Goal: Task Accomplishment & Management: Manage account settings

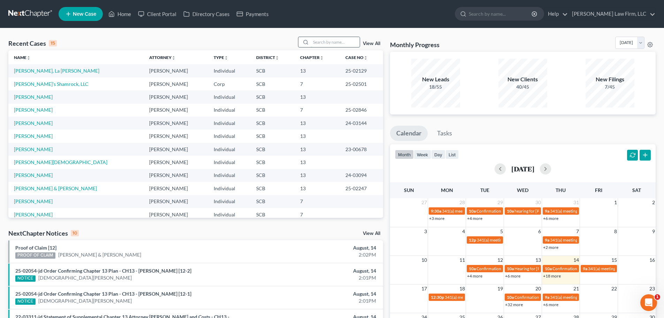
click at [339, 43] on input "search" at bounding box center [335, 42] width 49 height 10
type input "cohen"
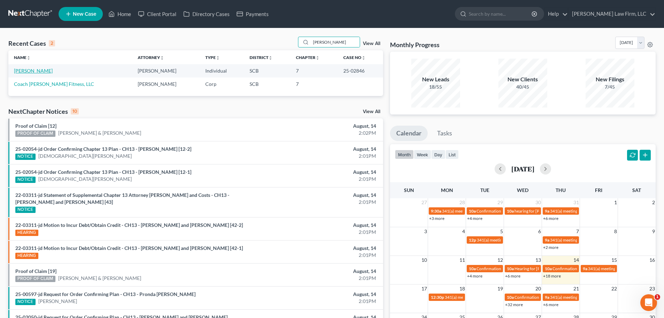
click at [32, 70] on link "[PERSON_NAME]" at bounding box center [33, 71] width 39 height 6
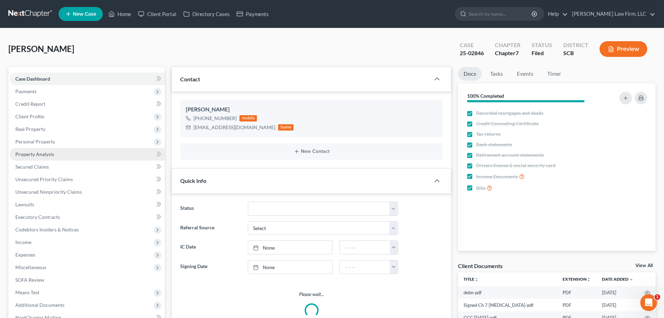
select select "1"
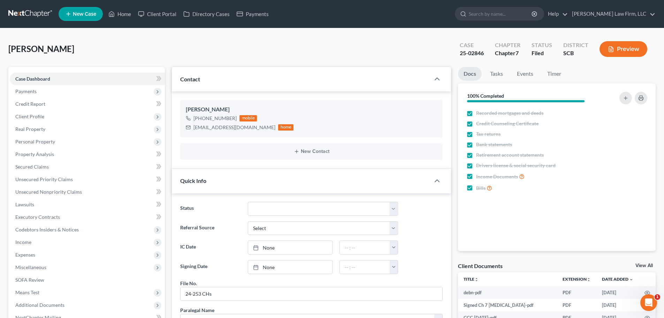
click at [21, 11] on link at bounding box center [30, 14] width 45 height 13
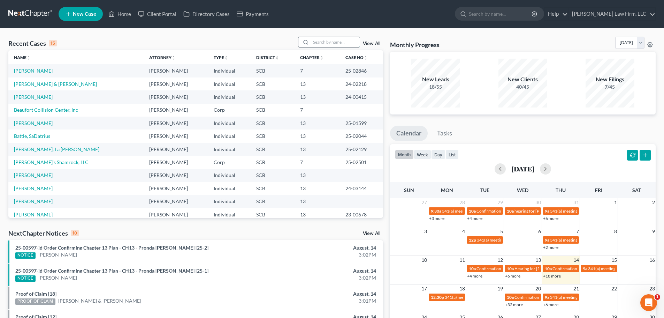
click at [339, 41] on input "search" at bounding box center [335, 42] width 49 height 10
type input "newton"
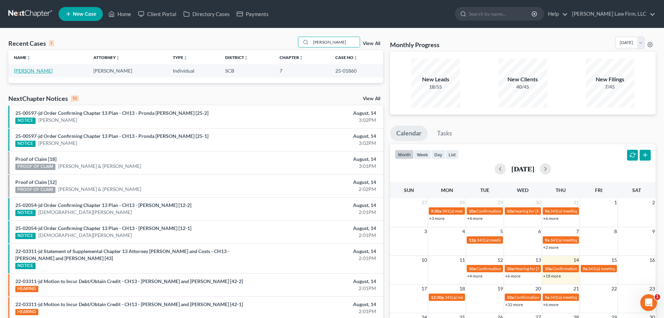
click at [33, 70] on link "[PERSON_NAME]" at bounding box center [33, 71] width 39 height 6
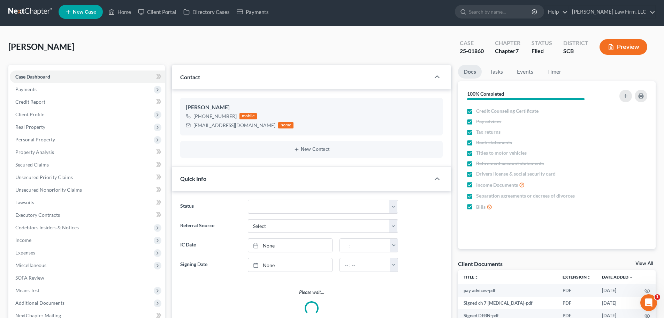
scroll to position [379, 0]
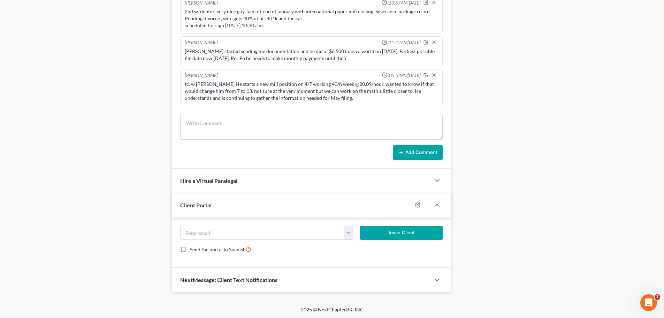
select select "1"
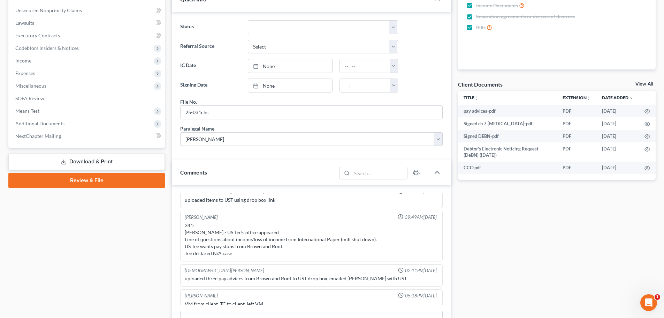
scroll to position [0, 0]
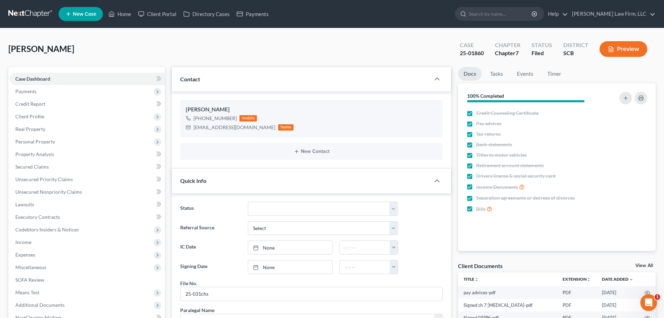
click at [40, 10] on link at bounding box center [30, 14] width 45 height 13
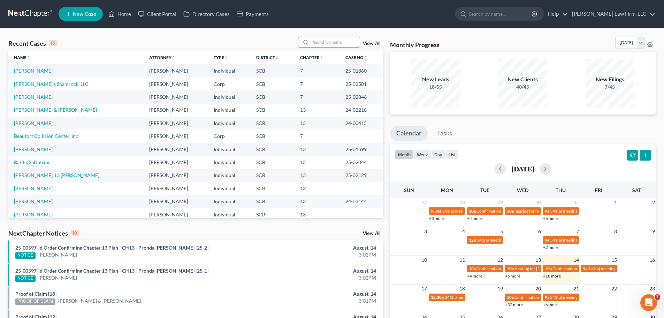
click at [340, 40] on input "search" at bounding box center [335, 42] width 49 height 10
type input "D"
type input "beckwith"
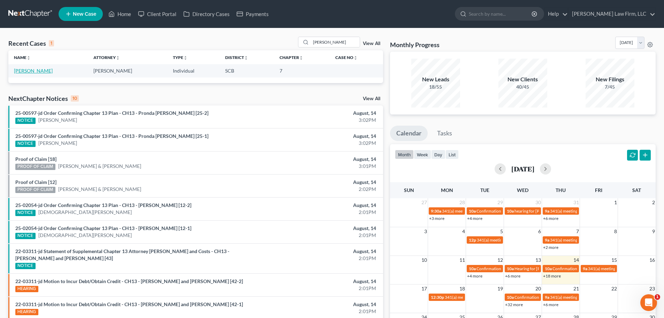
click at [37, 73] on link "[PERSON_NAME]" at bounding box center [33, 71] width 39 height 6
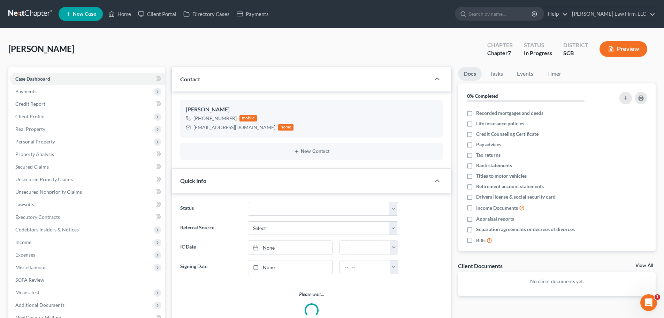
select select "1"
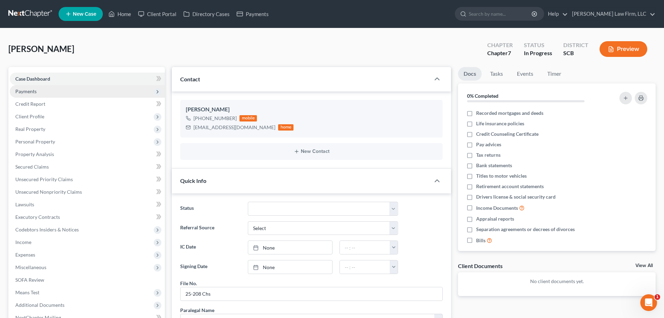
click at [48, 93] on span "Payments" at bounding box center [87, 91] width 155 height 13
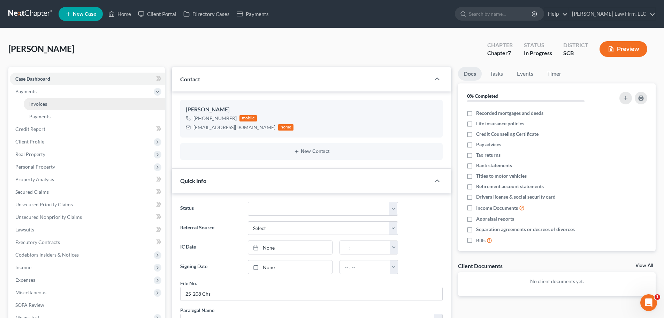
click at [50, 103] on link "Invoices" at bounding box center [94, 104] width 141 height 13
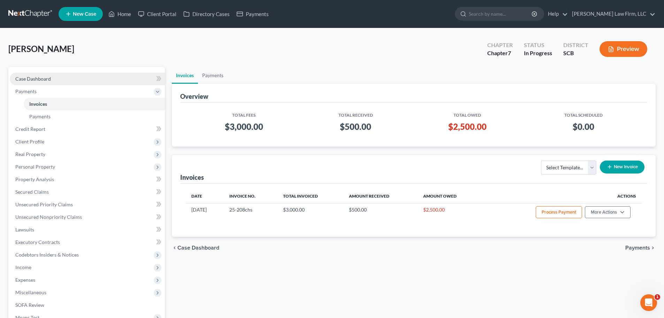
click at [44, 82] on link "Case Dashboard" at bounding box center [87, 79] width 155 height 13
select select "1"
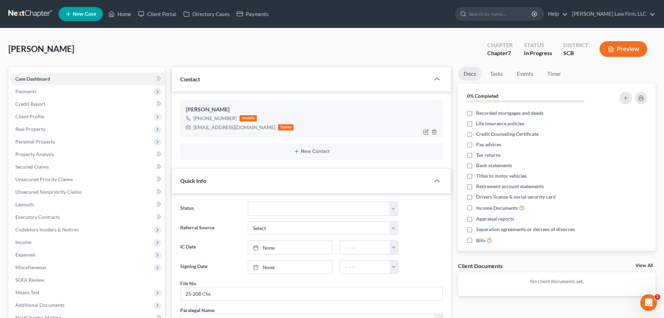
click at [225, 127] on div "djayvoynx@gmail.com" at bounding box center [235, 127] width 82 height 7
copy div "djayvoynx@gmail.com"
click at [32, 13] on link at bounding box center [30, 14] width 45 height 13
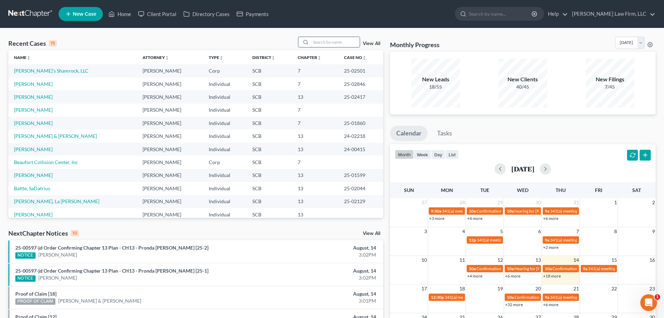
click at [314, 46] on input "search" at bounding box center [335, 42] width 49 height 10
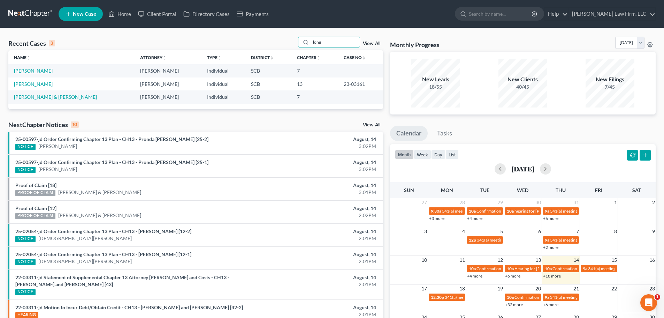
type input "long"
click at [22, 72] on link "[PERSON_NAME]" at bounding box center [33, 71] width 39 height 6
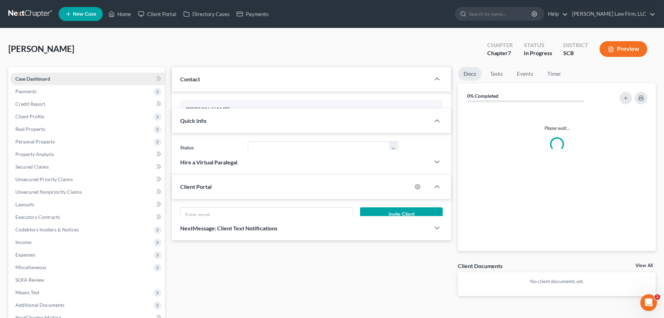
select select "1"
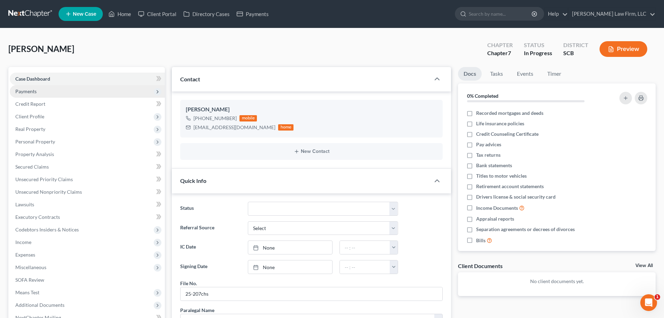
click at [36, 86] on span "Payments" at bounding box center [87, 91] width 155 height 13
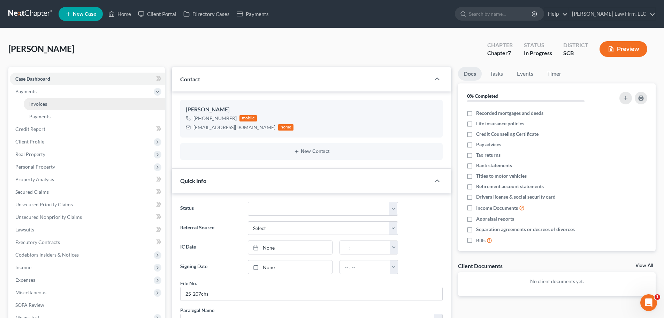
click at [42, 101] on span "Invoices" at bounding box center [38, 104] width 18 height 6
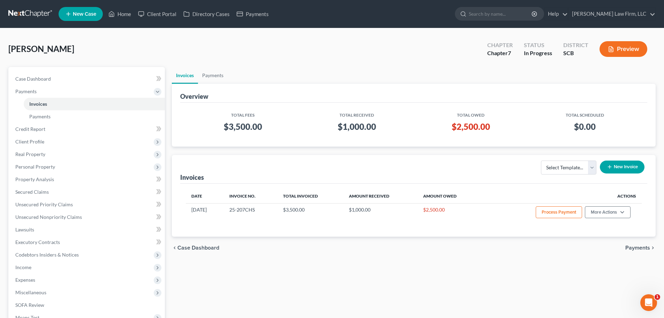
drag, startPoint x: 457, startPoint y: 83, endPoint x: 445, endPoint y: 78, distance: 13.1
click at [457, 83] on ul "Invoices Payments" at bounding box center [414, 75] width 484 height 17
click at [46, 10] on link at bounding box center [30, 14] width 45 height 13
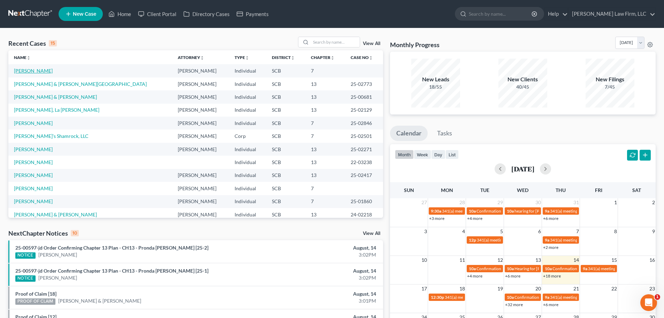
click at [42, 70] on link "[PERSON_NAME]" at bounding box center [33, 71] width 39 height 6
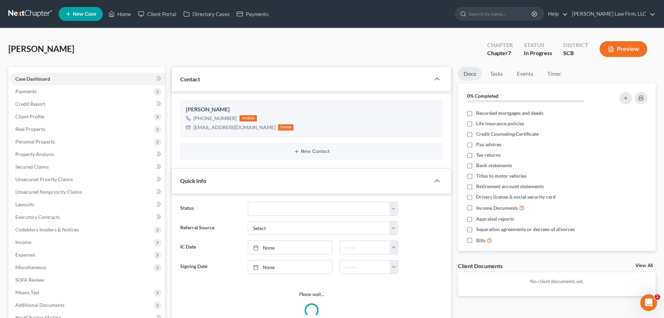
select select "1"
click at [215, 126] on div "bel5224@hotmail.com" at bounding box center [235, 127] width 82 height 7
copy div "bel5224@hotmail.com"
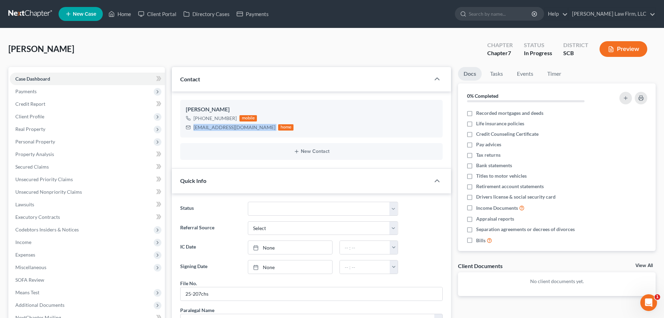
click at [23, 10] on link at bounding box center [30, 14] width 45 height 13
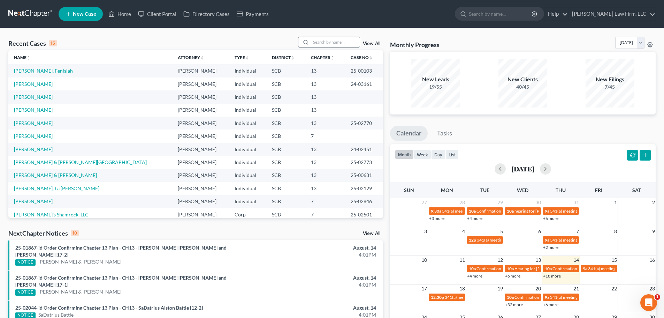
click at [331, 42] on input "search" at bounding box center [335, 42] width 49 height 10
type input "[PERSON_NAME]"
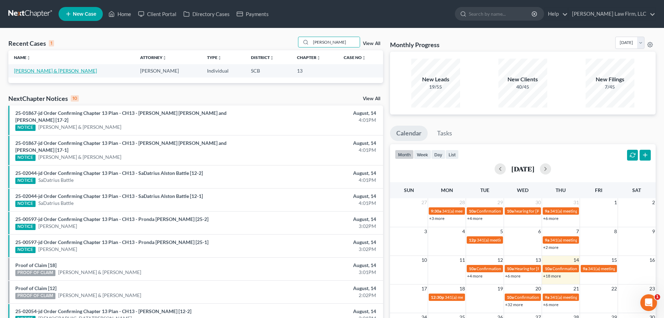
click at [38, 71] on link "[PERSON_NAME] & [PERSON_NAME]" at bounding box center [55, 71] width 83 height 6
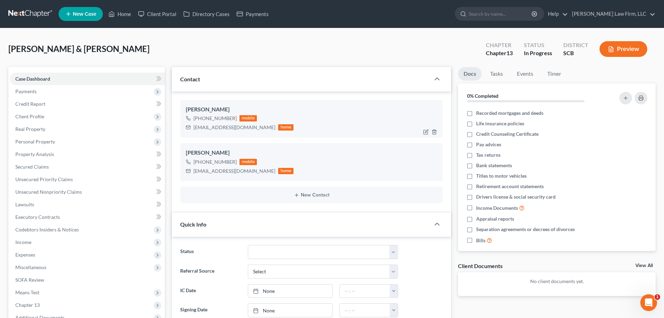
select select "1"
click at [233, 127] on div "elizabethharkins00@gmail.com" at bounding box center [235, 127] width 82 height 7
drag, startPoint x: 260, startPoint y: 127, endPoint x: 191, endPoint y: 130, distance: 69.1
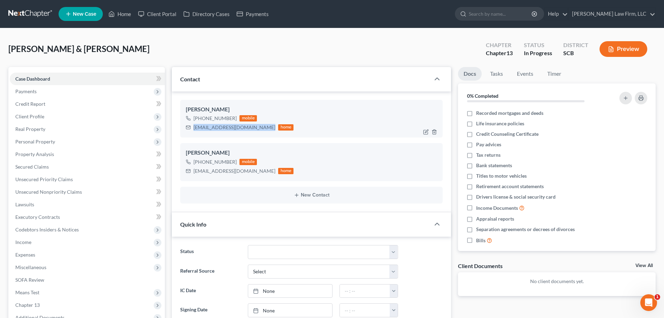
click at [191, 130] on div "elizabethharkins00@gmail.com home" at bounding box center [240, 127] width 108 height 9
copy div "elizabethharkins00@gmail.com"
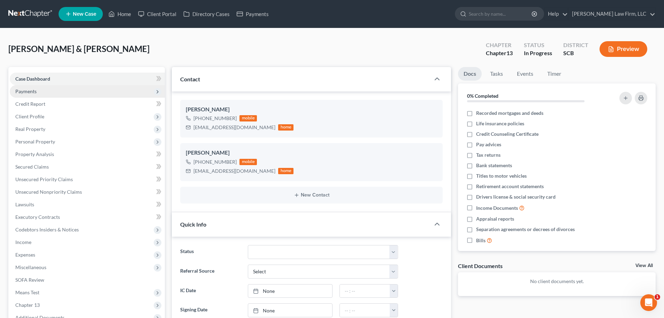
click at [21, 86] on span "Payments" at bounding box center [87, 91] width 155 height 13
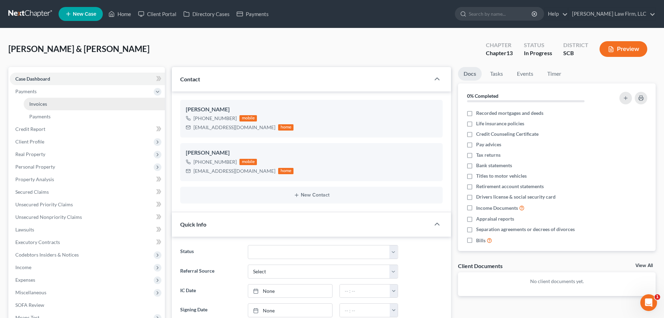
click at [39, 105] on span "Invoices" at bounding box center [38, 104] width 18 height 6
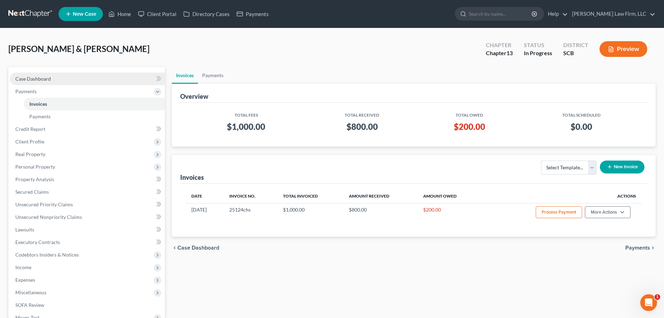
click at [48, 80] on span "Case Dashboard" at bounding box center [33, 79] width 36 height 6
select select "1"
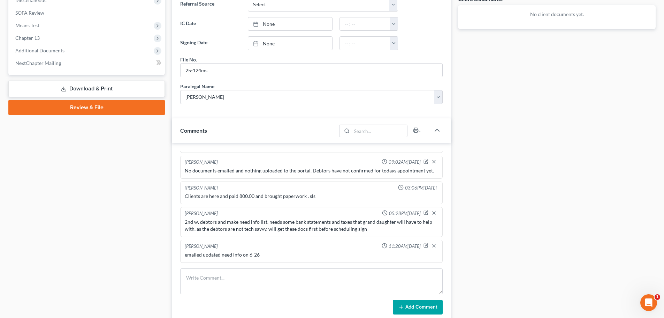
scroll to position [278, 0]
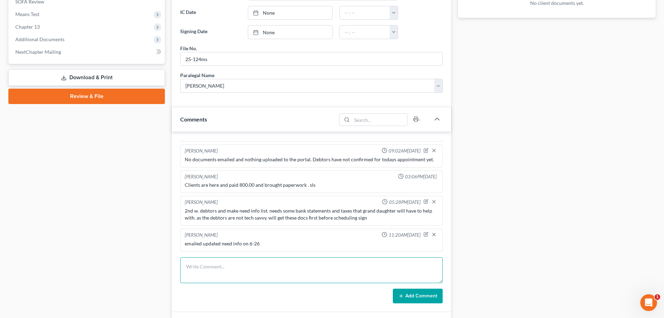
click at [335, 271] on textarea at bounding box center [311, 270] width 263 height 26
click at [225, 267] on textarea "email from auralia with camper vin. updated and emailed need info urging them t…" at bounding box center [311, 270] width 263 height 26
type textarea "email from auralia (Grand daughter) with camper vin. updated and emailed need i…"
click at [407, 294] on button "Add Comment" at bounding box center [418, 295] width 50 height 15
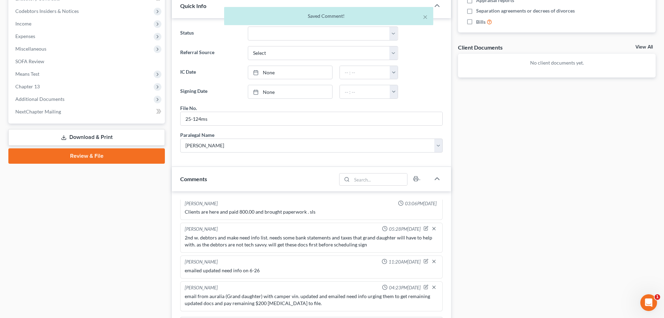
scroll to position [0, 0]
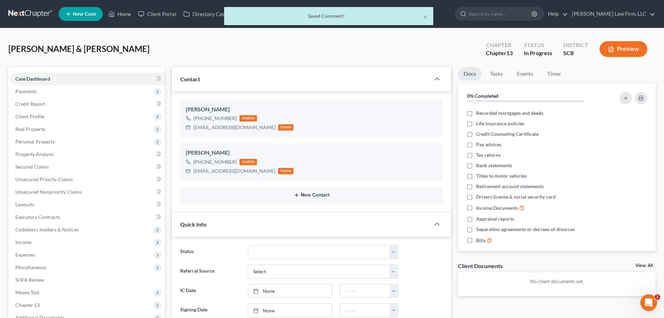
click at [309, 192] on button "New Contact" at bounding box center [311, 195] width 251 height 6
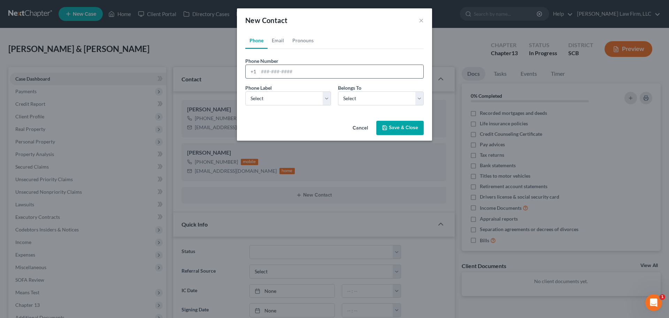
click at [267, 73] on input "tel" at bounding box center [341, 71] width 165 height 13
click at [269, 74] on input "tel" at bounding box center [341, 71] width 165 height 13
type input "843-437-5471"
select select "0"
select select "2"
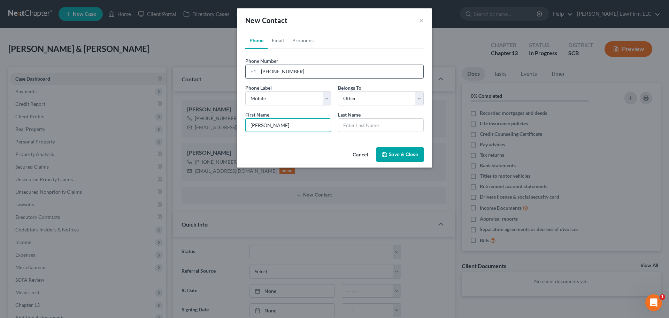
type input "Aurelia"
type input "Harkins"
click at [403, 152] on button "Save & Close" at bounding box center [400, 154] width 47 height 15
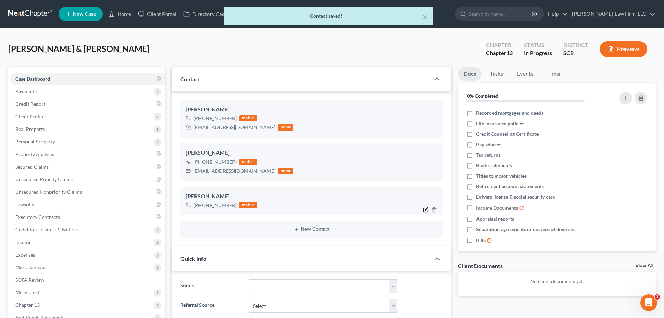
click at [426, 209] on icon "button" at bounding box center [426, 210] width 6 height 6
select select "0"
select select "2"
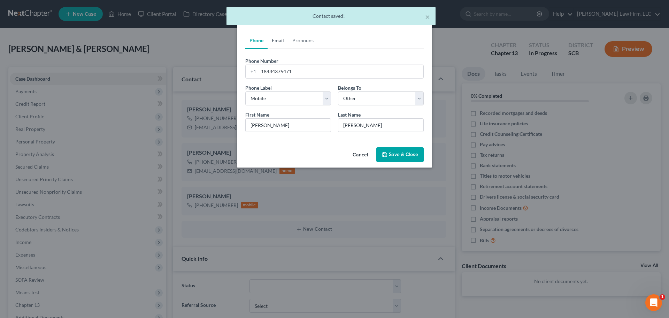
click at [282, 44] on link "Email" at bounding box center [278, 40] width 21 height 17
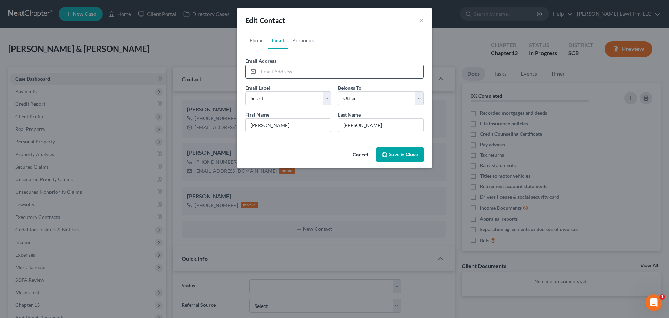
click at [302, 71] on input "email" at bounding box center [341, 71] width 165 height 13
paste input "harkinsaurelia@gmail.com"
type input "harkinsaurelia@gmail.com"
click at [289, 95] on select "Select Home Work Other" at bounding box center [288, 98] width 86 height 14
select select "0"
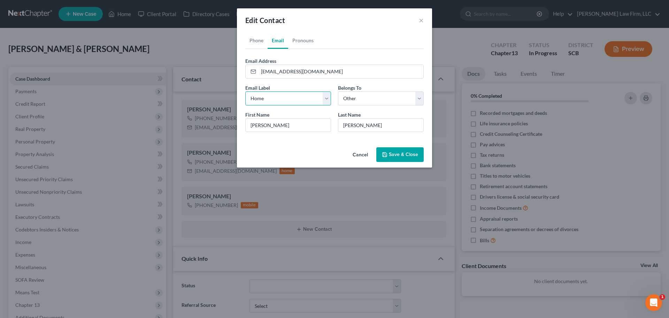
click at [245, 91] on select "Select Home Work Other" at bounding box center [288, 98] width 86 height 14
click at [411, 153] on button "Save & Close" at bounding box center [400, 154] width 47 height 15
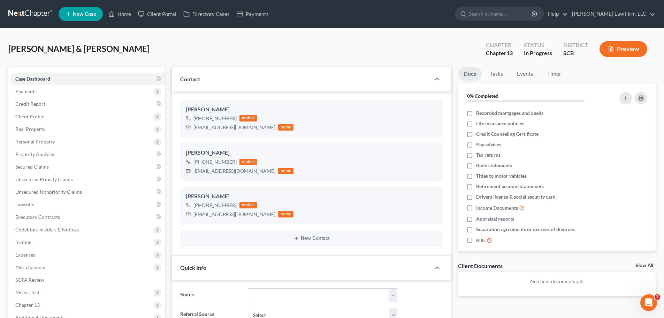
click at [40, 14] on link at bounding box center [30, 14] width 45 height 13
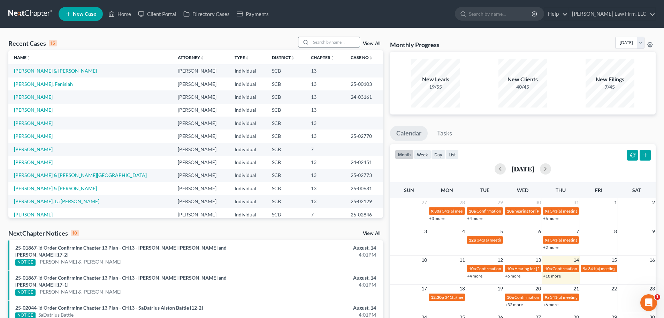
click at [332, 42] on input "search" at bounding box center [335, 42] width 49 height 10
type input "[PERSON_NAME]"
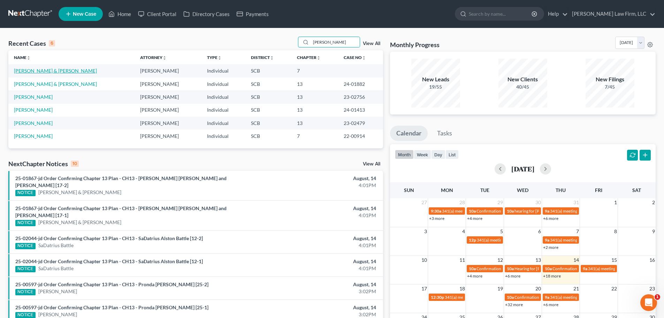
click at [62, 69] on link "[PERSON_NAME] & [PERSON_NAME]" at bounding box center [55, 71] width 83 height 6
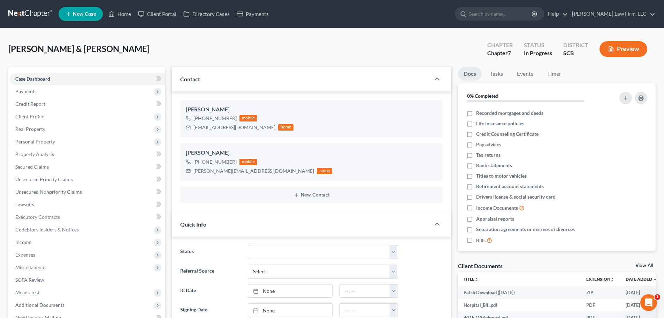
select select "1"
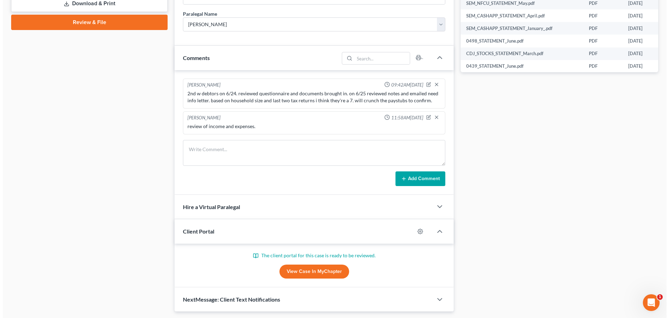
scroll to position [359, 0]
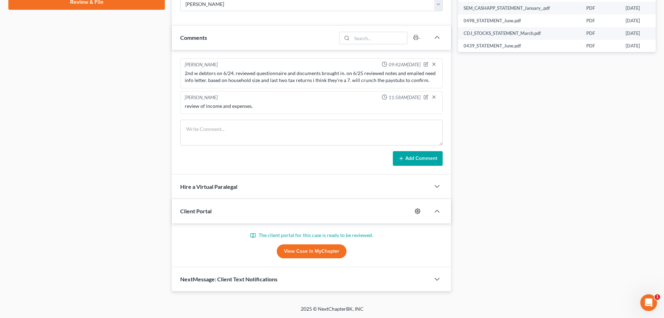
click at [417, 213] on icon "button" at bounding box center [417, 210] width 5 height 5
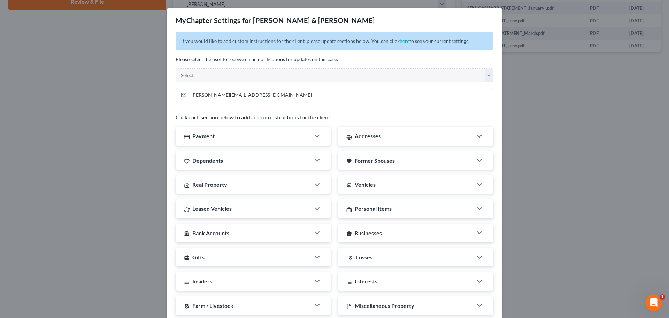
click at [260, 45] on p "If you would like to add custom instructions for the client, please update sect…" at bounding box center [335, 41] width 318 height 18
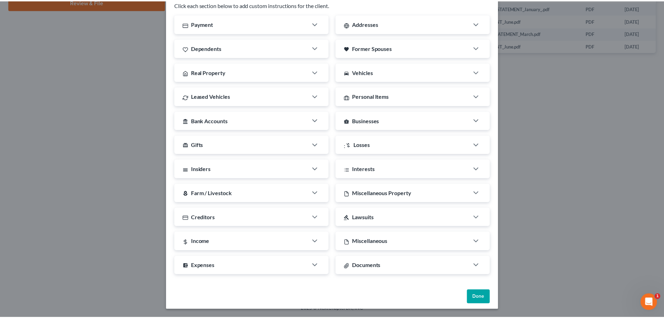
scroll to position [0, 0]
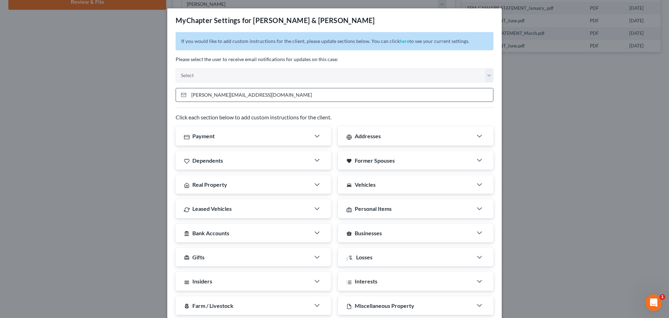
click at [295, 92] on input "[PERSON_NAME][EMAIL_ADDRESS][DOMAIN_NAME]" at bounding box center [341, 94] width 304 height 13
click at [417, 74] on select "Select rm@meredithlawfirm.com eheilig@meredithlawfirm.com kkeen@meredithlawfirm…" at bounding box center [335, 75] width 318 height 14
select select "3"
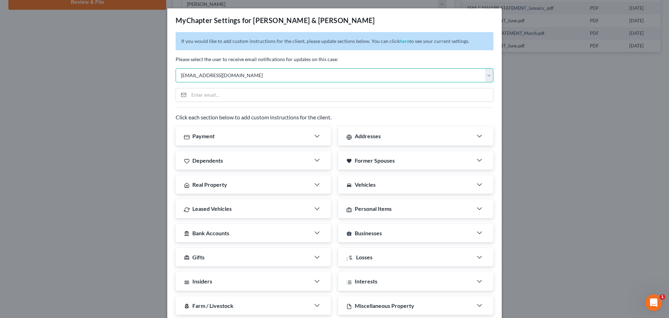
click at [176, 68] on select "Select rm@meredithlawfirm.com eheilig@meredithlawfirm.com kkeen@meredithlawfirm…" at bounding box center [335, 75] width 318 height 14
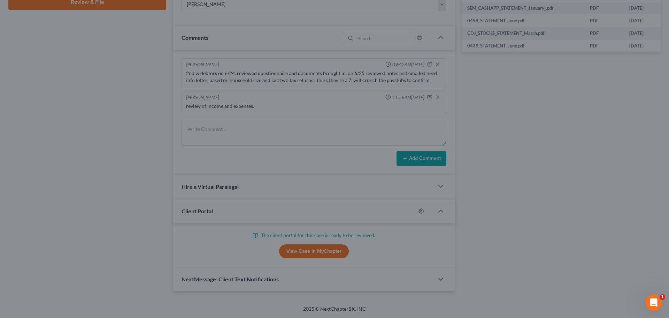
click at [145, 129] on div "MyChapter Settings for Morgan, Sean & Johnson, Courtney If you would like to ad…" at bounding box center [334, 159] width 669 height 318
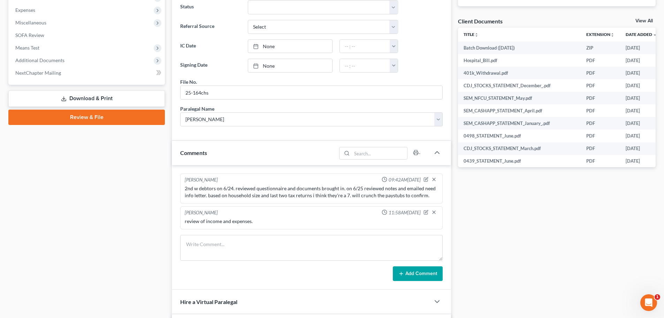
scroll to position [359, 0]
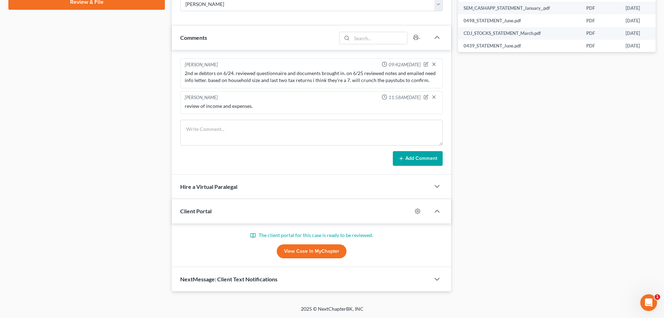
click at [326, 249] on link "View Case in MyChapter" at bounding box center [312, 251] width 70 height 14
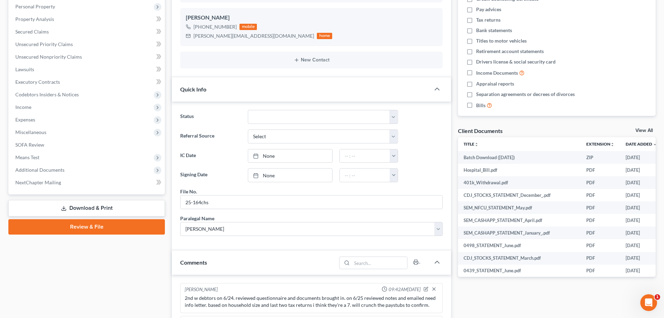
scroll to position [185, 0]
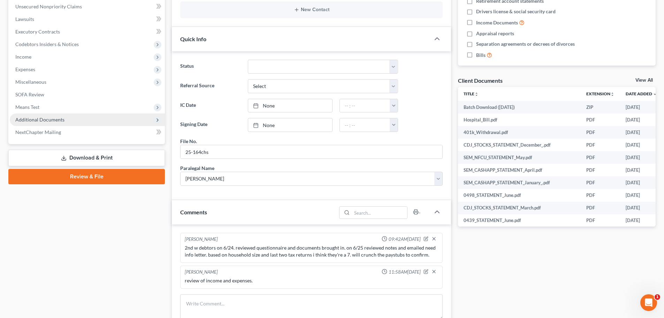
click at [46, 117] on span "Additional Documents" at bounding box center [39, 119] width 49 height 6
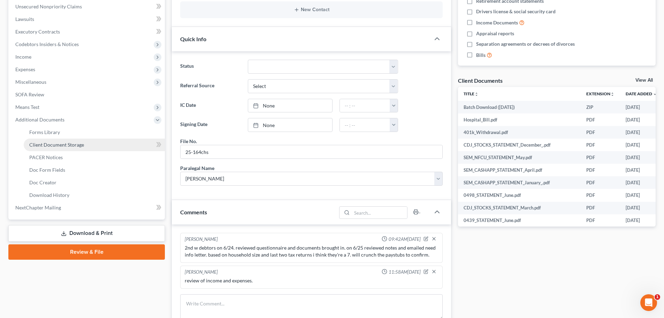
click at [58, 139] on link "Client Document Storage" at bounding box center [94, 144] width 141 height 13
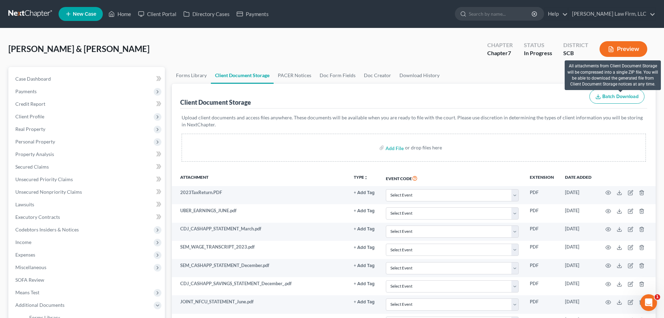
click at [632, 96] on span "Batch Download" at bounding box center [620, 96] width 36 height 6
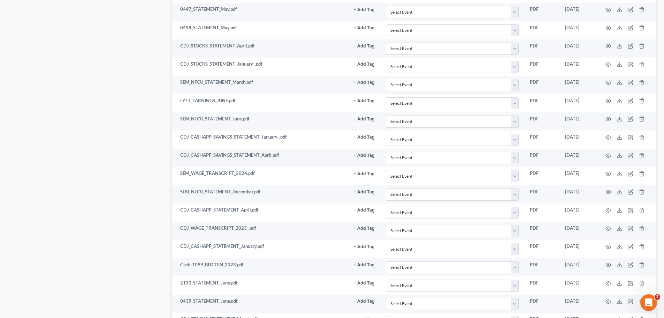
scroll to position [1289, 0]
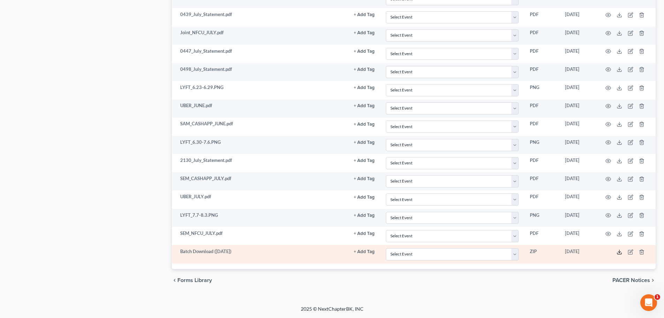
click at [621, 250] on icon at bounding box center [620, 252] width 6 height 6
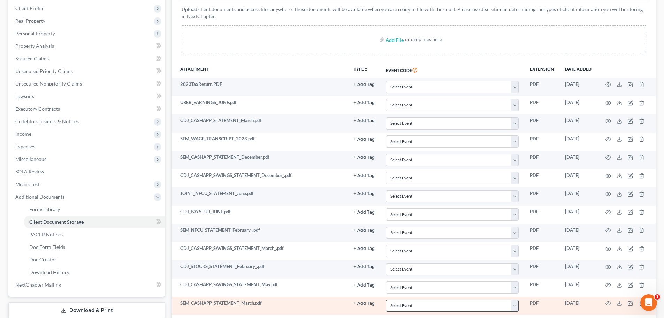
scroll to position [0, 0]
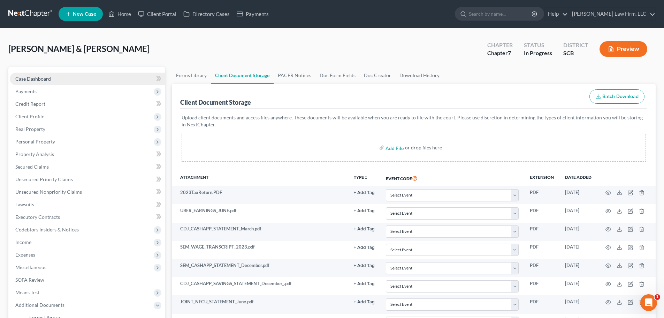
click at [38, 77] on span "Case Dashboard" at bounding box center [33, 79] width 36 height 6
select select "1"
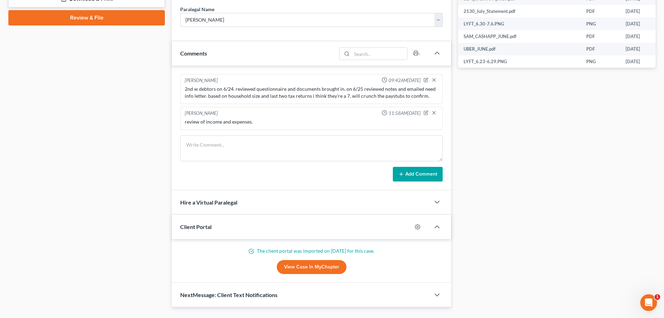
scroll to position [359, 0]
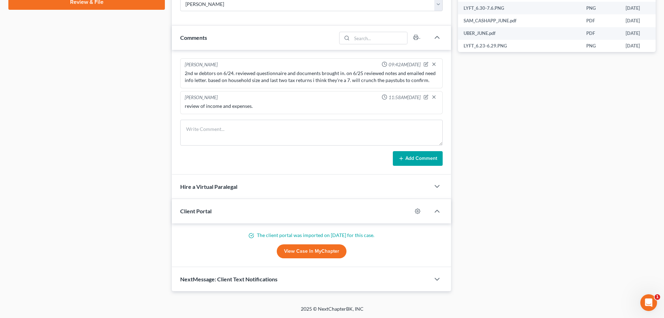
click at [329, 248] on link "View Case in MyChapter" at bounding box center [312, 251] width 70 height 14
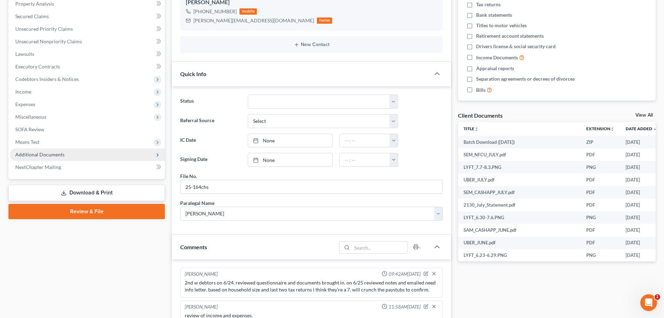
click at [66, 152] on span "Additional Documents" at bounding box center [87, 154] width 155 height 13
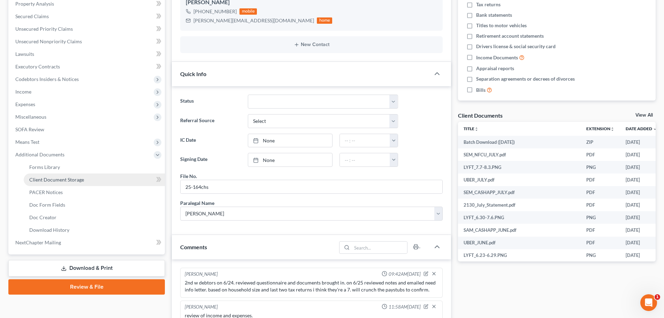
click at [74, 183] on link "Client Document Storage" at bounding box center [94, 179] width 141 height 13
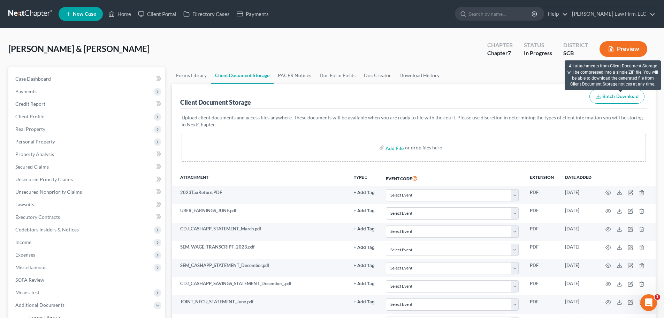
click at [608, 99] on span "Batch Download" at bounding box center [620, 96] width 36 height 6
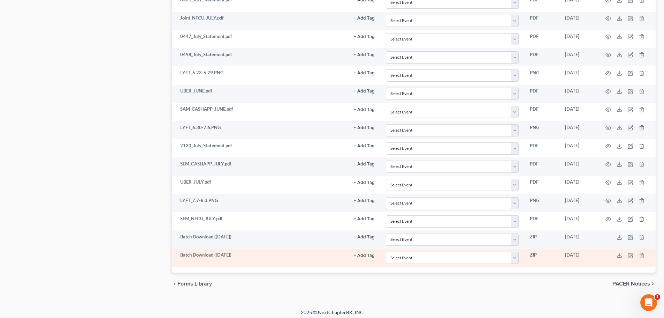
scroll to position [1307, 0]
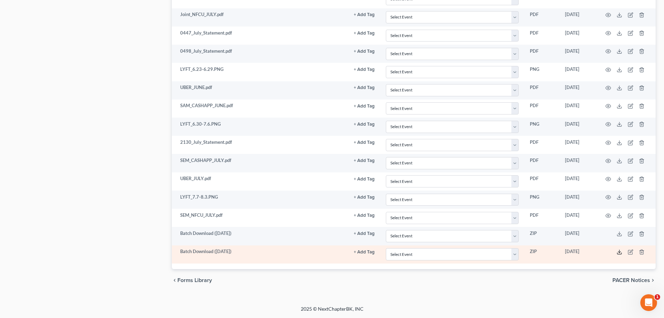
click at [620, 253] on icon at bounding box center [620, 252] width 6 height 6
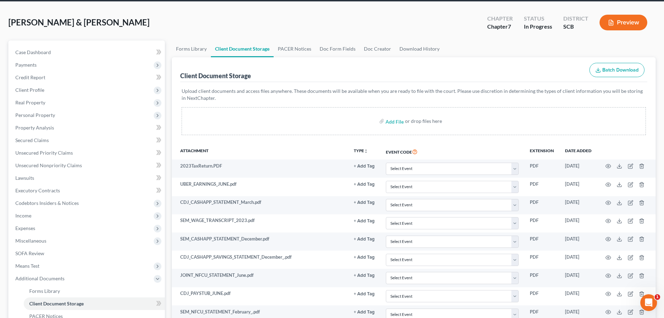
scroll to position [0, 0]
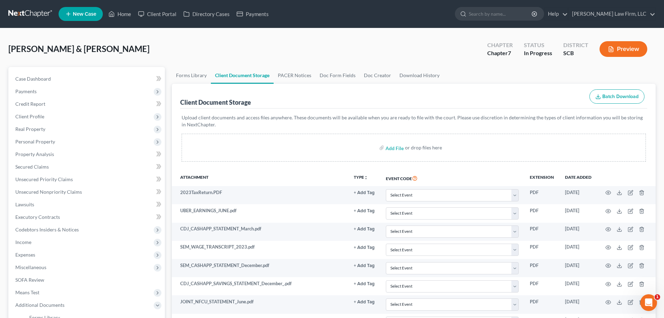
click at [22, 14] on link at bounding box center [30, 14] width 45 height 13
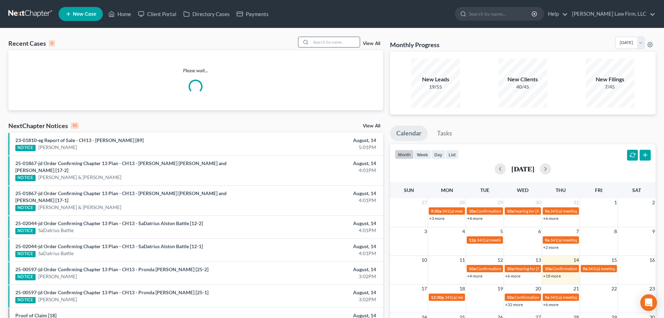
click at [345, 42] on input "search" at bounding box center [335, 42] width 49 height 10
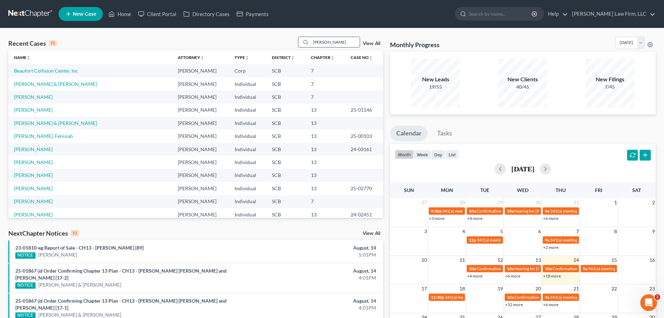
type input "[PERSON_NAME]"
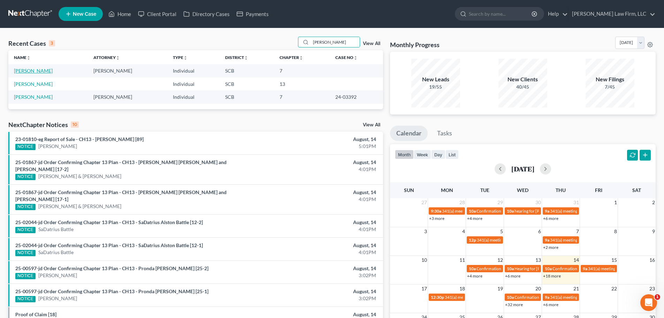
click at [33, 71] on link "[PERSON_NAME]" at bounding box center [33, 71] width 39 height 6
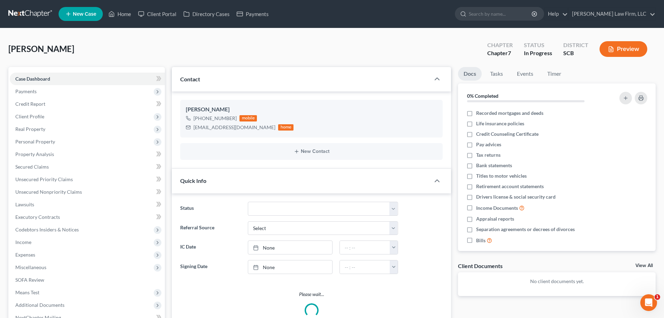
scroll to position [106, 0]
select select "1"
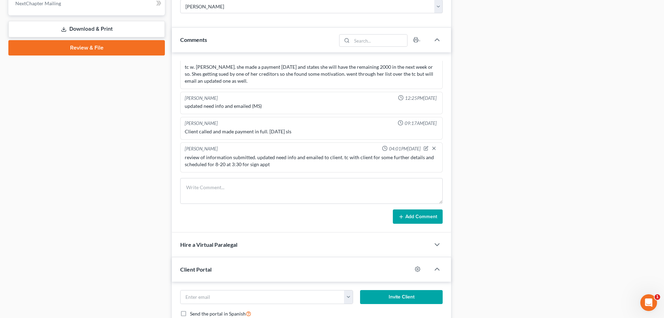
scroll to position [0, 0]
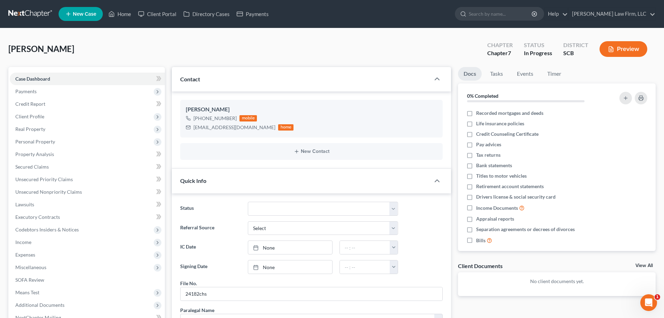
click at [39, 11] on link at bounding box center [30, 14] width 45 height 13
